Goal: Find specific page/section: Find specific page/section

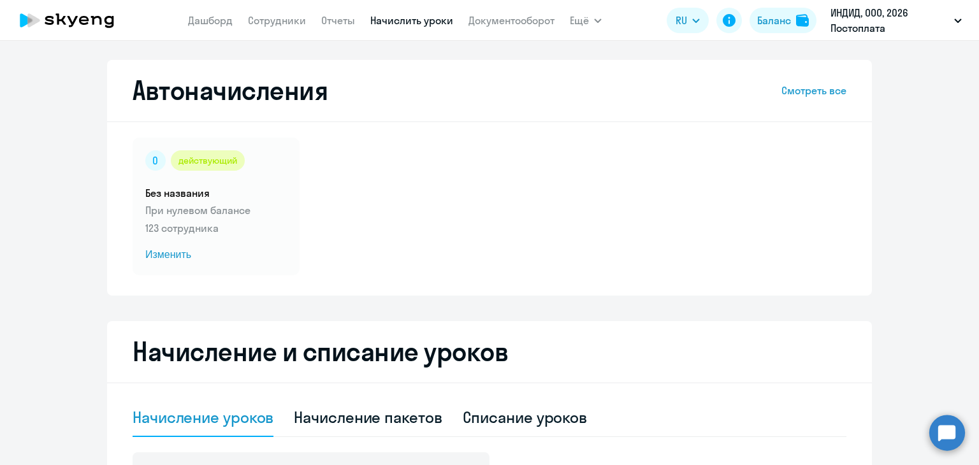
select select "50"
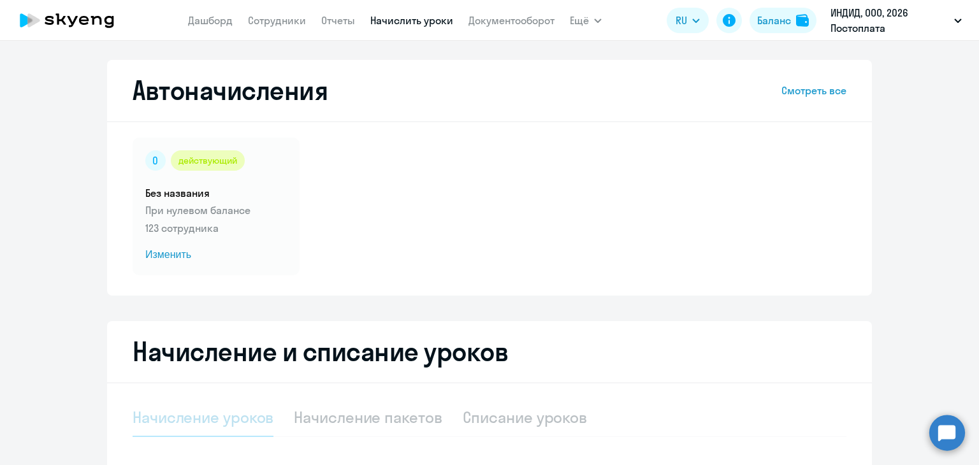
select select "10"
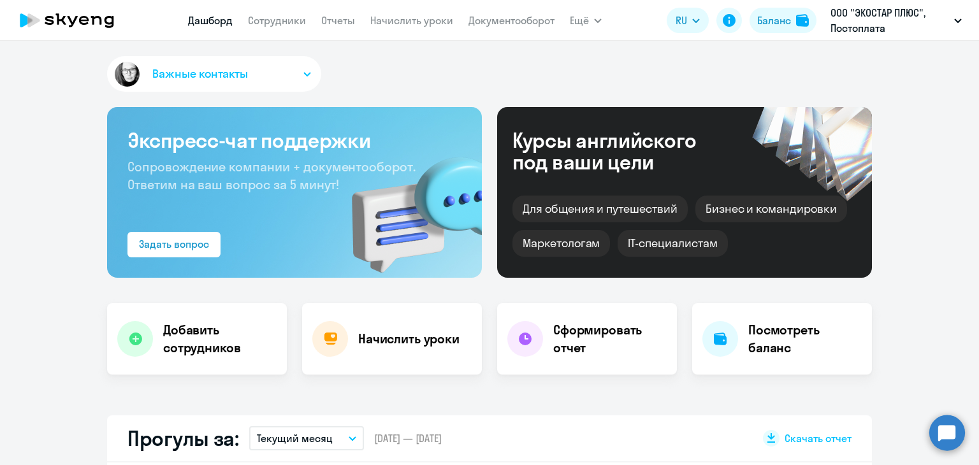
select select "30"
